Goal: Task Accomplishment & Management: Complete application form

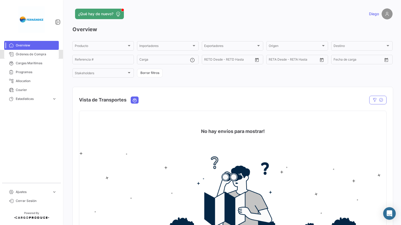
click at [45, 55] on span "Órdenes de Compra" at bounding box center [36, 54] width 41 height 5
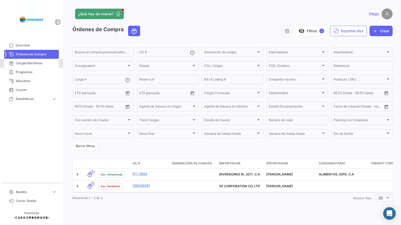
click at [41, 65] on span "Cargas Marítimas" at bounding box center [36, 63] width 41 height 5
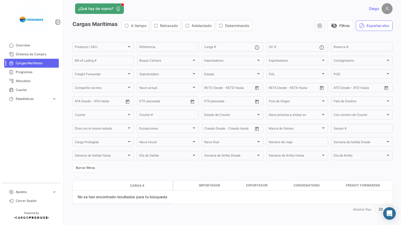
scroll to position [8, 0]
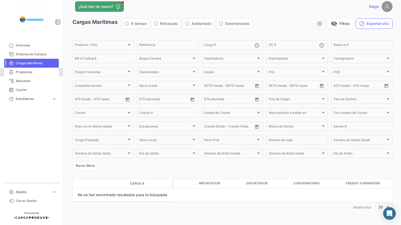
click at [40, 72] on span "Programas" at bounding box center [36, 72] width 41 height 5
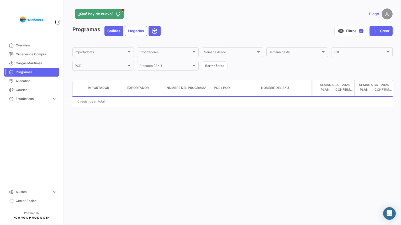
click at [30, 83] on span "Allocation" at bounding box center [36, 81] width 41 height 5
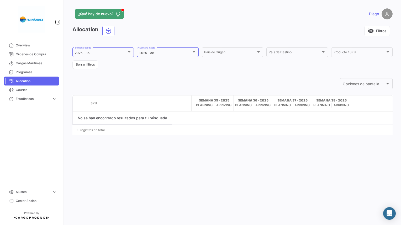
click at [28, 90] on span "Courier" at bounding box center [36, 90] width 41 height 5
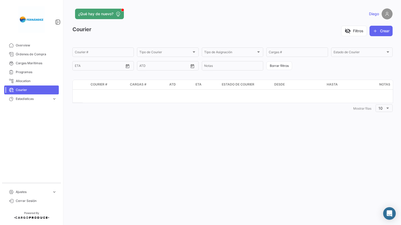
click at [36, 101] on span "Estadísticas" at bounding box center [33, 99] width 34 height 5
click at [38, 109] on span "Tiempo a destino" at bounding box center [27, 110] width 26 height 5
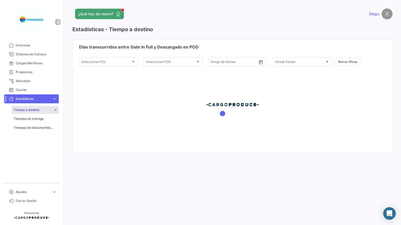
type input "[DATE]"
click at [27, 46] on span "Overview" at bounding box center [36, 45] width 41 height 5
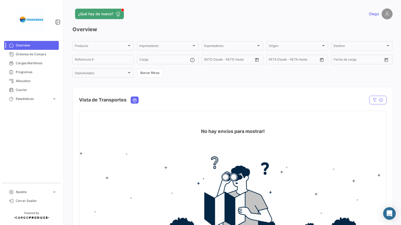
drag, startPoint x: 117, startPoint y: 14, endPoint x: 132, endPoint y: 14, distance: 15.5
click at [117, 14] on icon at bounding box center [117, 13] width 5 height 5
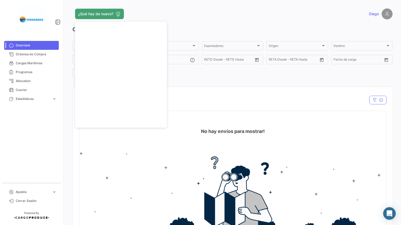
click at [199, 98] on div "Vista de Transportes" at bounding box center [186, 99] width 215 height 13
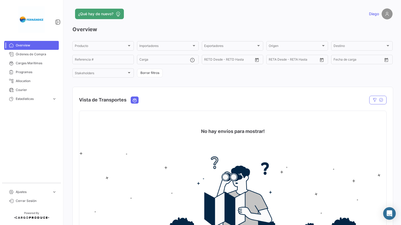
click at [45, 55] on span "Órdenes de Compra" at bounding box center [36, 54] width 41 height 5
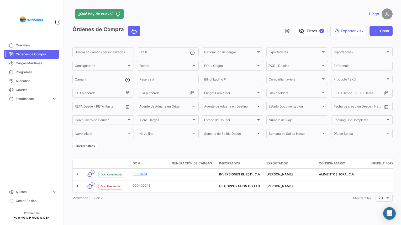
click at [142, 174] on link "PI 1-2024" at bounding box center [150, 174] width 35 height 5
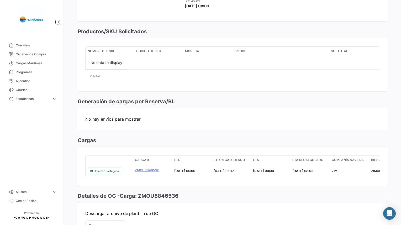
scroll to position [224, 0]
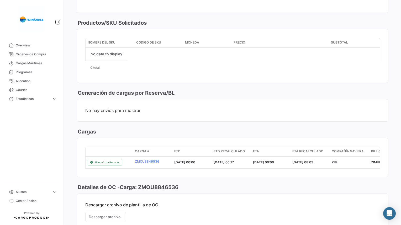
click at [156, 159] on link "ZMOU8846536" at bounding box center [152, 161] width 35 height 5
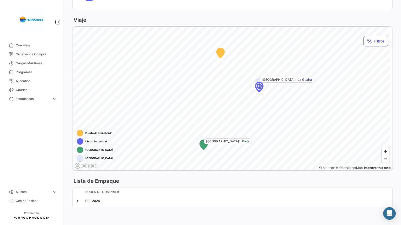
scroll to position [280, 0]
click at [78, 199] on link at bounding box center [77, 200] width 5 height 5
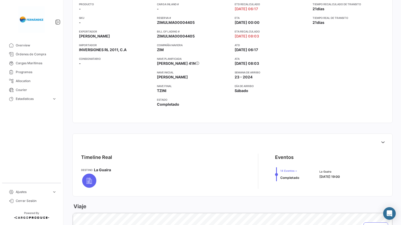
scroll to position [0, 0]
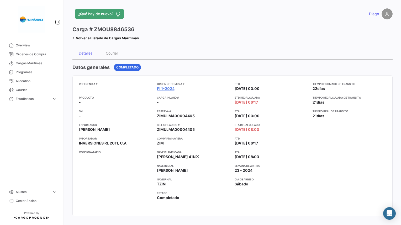
drag, startPoint x: 43, startPoint y: 56, endPoint x: 188, endPoint y: 22, distance: 149.1
click at [43, 56] on span "Órdenes de Compra" at bounding box center [36, 54] width 41 height 5
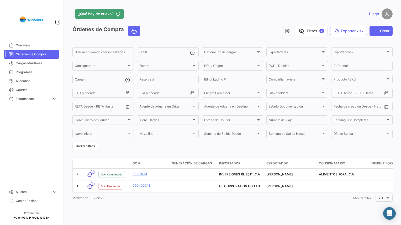
click at [141, 186] on link "020420241" at bounding box center [150, 185] width 35 height 5
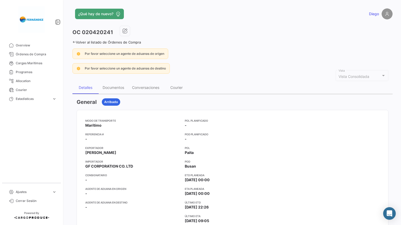
click at [41, 56] on span "Órdenes de Compra" at bounding box center [36, 54] width 41 height 5
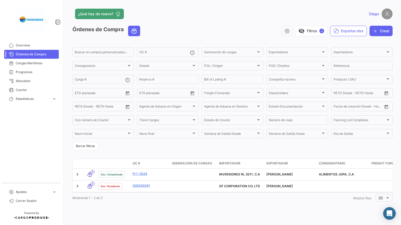
click at [199, 31] on button "Crear" at bounding box center [380, 31] width 23 height 10
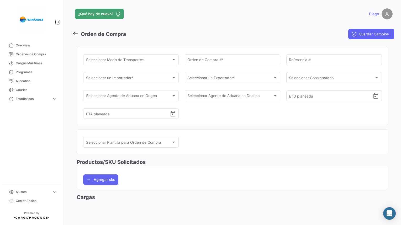
click at [199, 59] on input "Orden de Compra # *" at bounding box center [232, 61] width 90 height 4
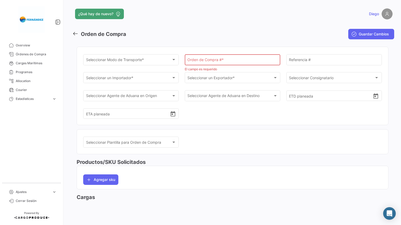
click at [199, 126] on div "Seleccionar Modo de Transporte * Seleccionar Modo de Transporte * Orden de Comp…" at bounding box center [233, 86] width 312 height 87
